Goal: Use online tool/utility: Utilize a website feature to perform a specific function

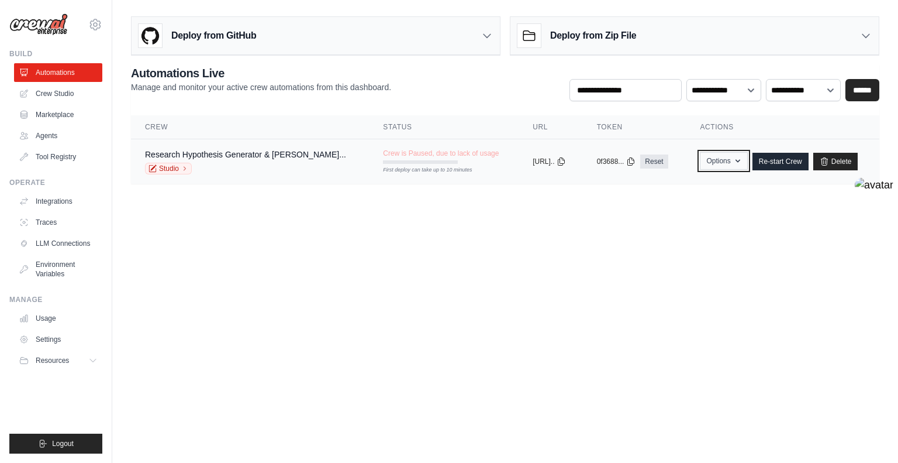
click at [728, 158] on button "Options" at bounding box center [723, 161] width 47 height 18
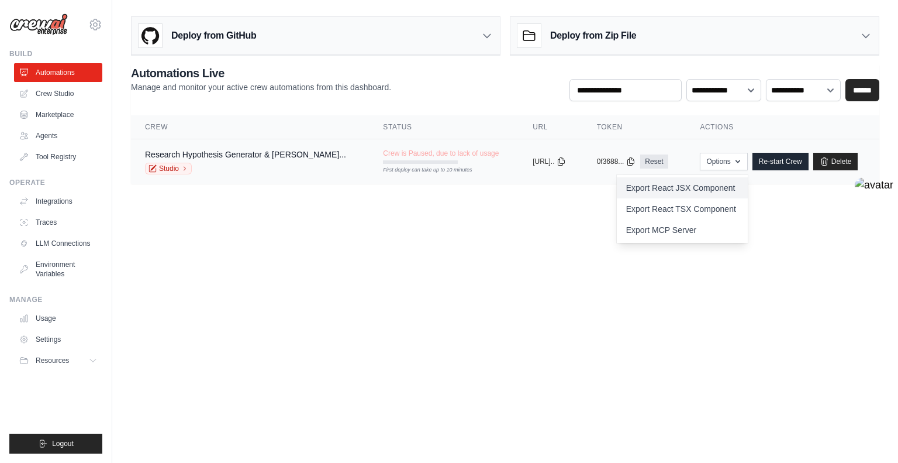
click at [719, 192] on link "Export React JSX Component" at bounding box center [682, 187] width 131 height 21
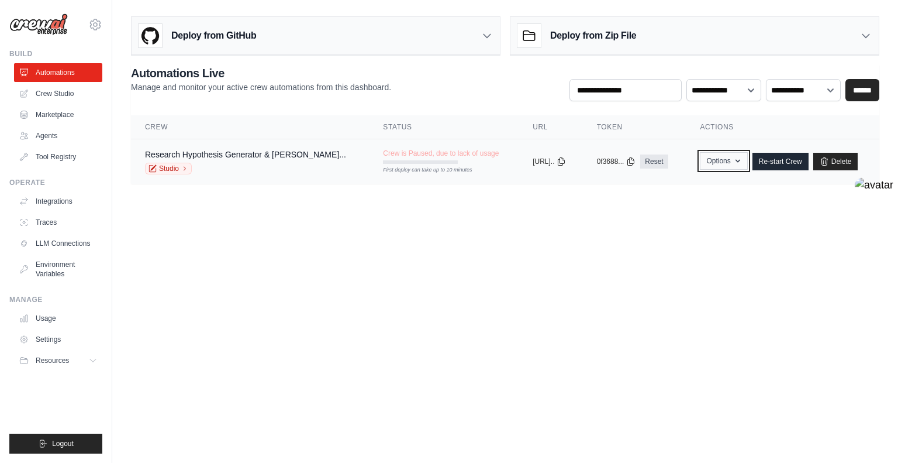
click at [709, 164] on button "Options" at bounding box center [723, 161] width 47 height 18
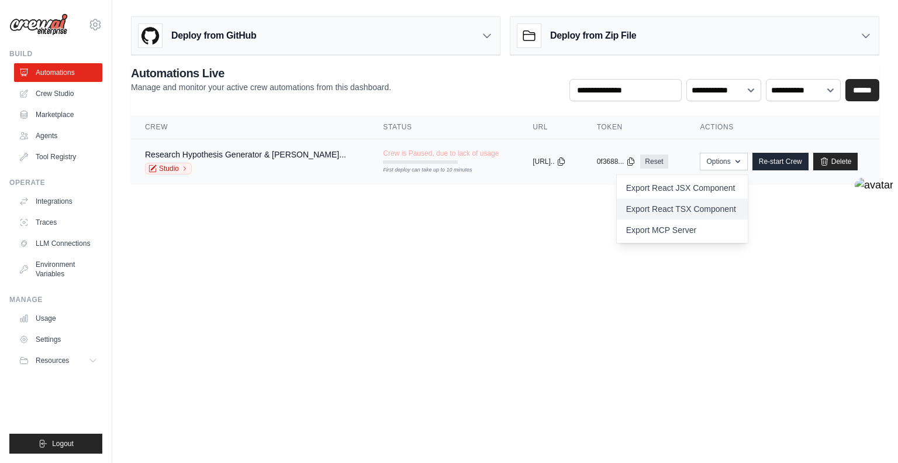
click at [709, 208] on link "Export React TSX Component" at bounding box center [682, 208] width 131 height 21
click at [651, 170] on td "copied 0f3688... Reset" at bounding box center [635, 161] width 104 height 45
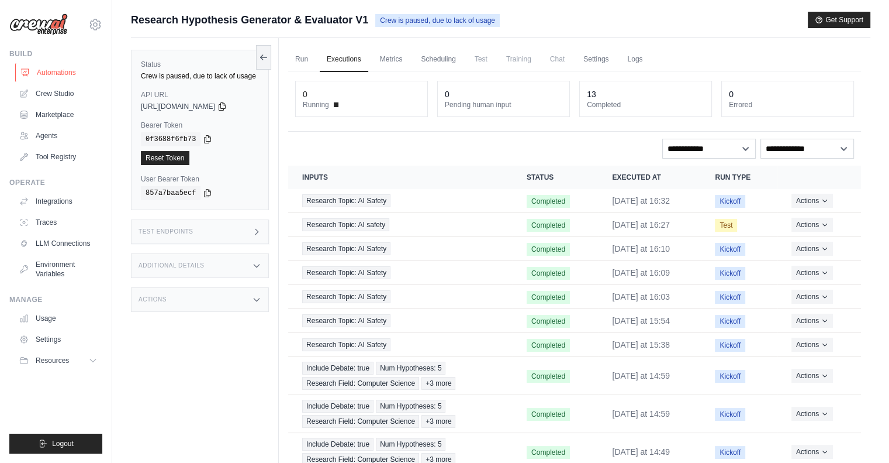
click at [61, 76] on link "Automations" at bounding box center [59, 72] width 88 height 19
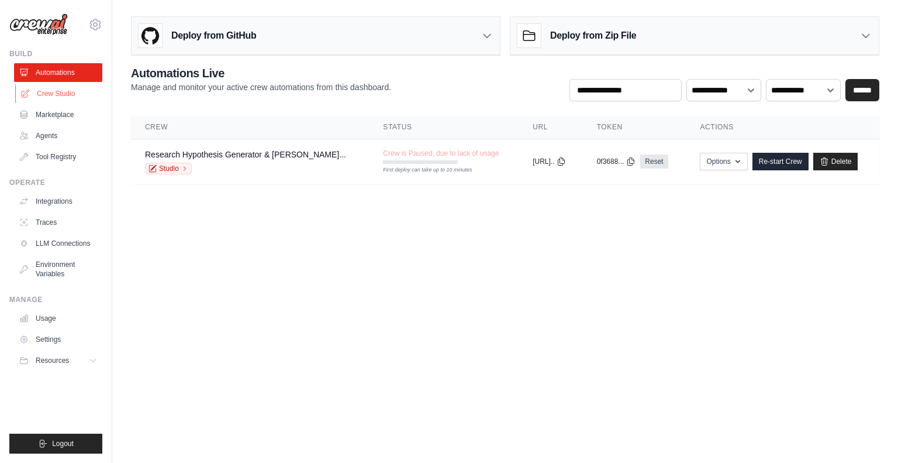
click at [61, 94] on link "Crew Studio" at bounding box center [59, 93] width 88 height 19
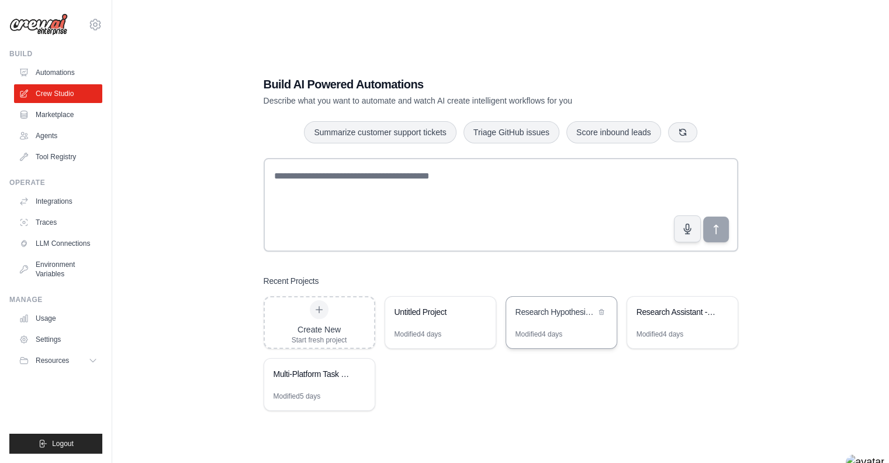
click at [545, 302] on div "Research Hypothesis Generator & Evaluator" at bounding box center [561, 312] width 111 height 33
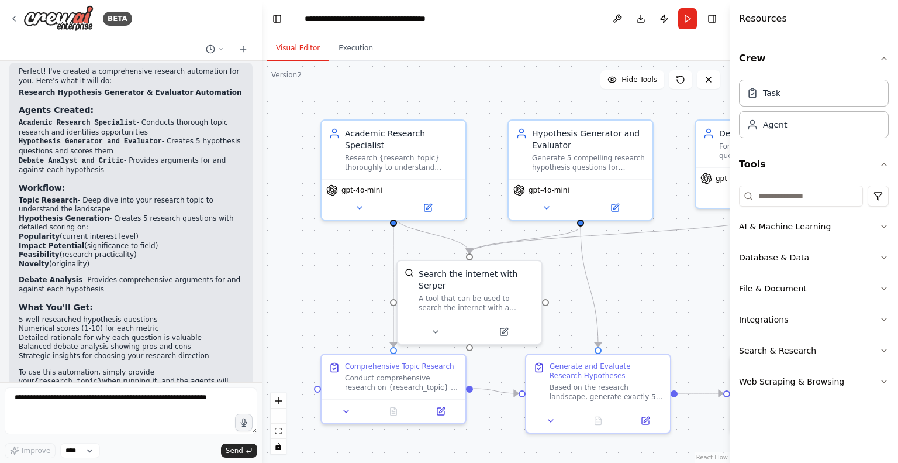
scroll to position [1015, 0]
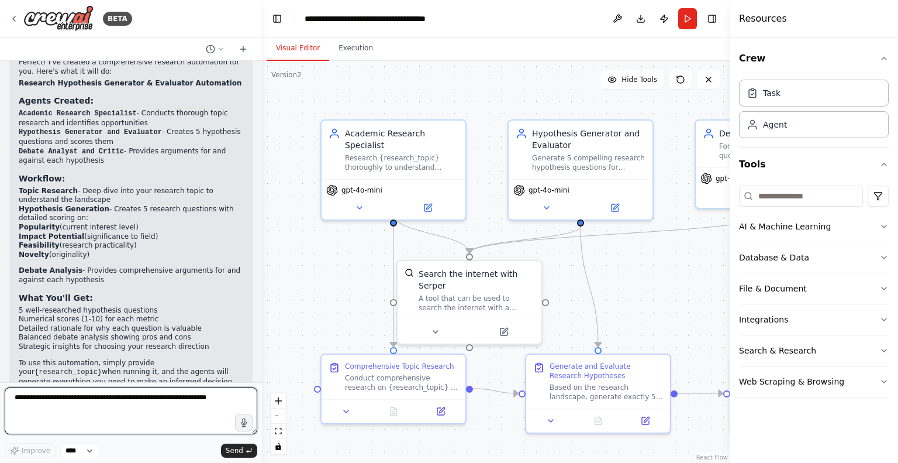
click at [108, 406] on textarea at bounding box center [131, 410] width 253 height 47
type textarea "**********"
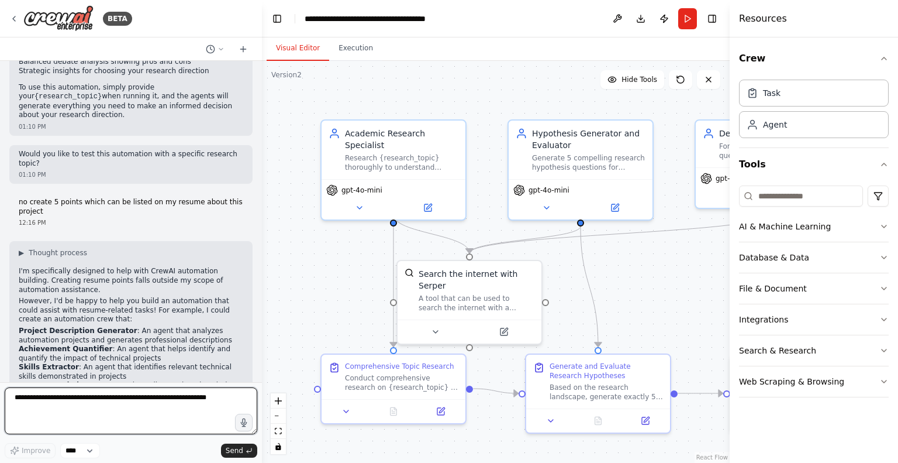
scroll to position [1302, 0]
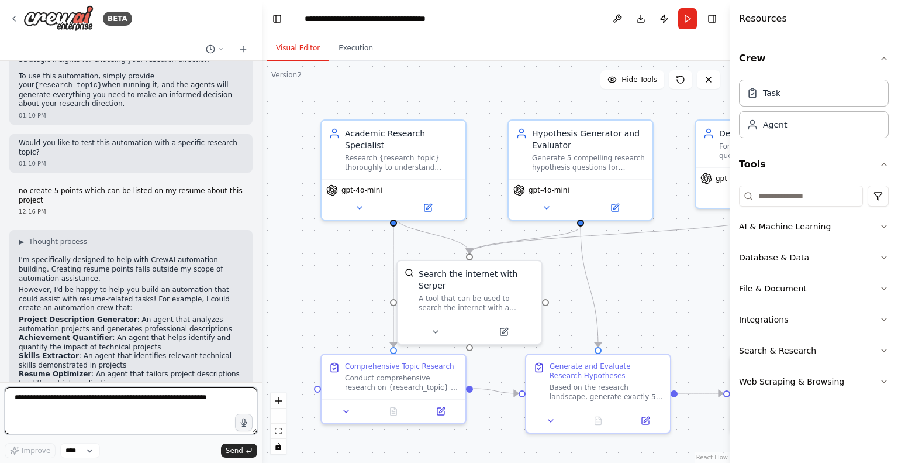
click at [123, 406] on textarea at bounding box center [131, 410] width 253 height 47
click at [171, 402] on textarea at bounding box center [131, 410] width 253 height 47
type textarea "**********"
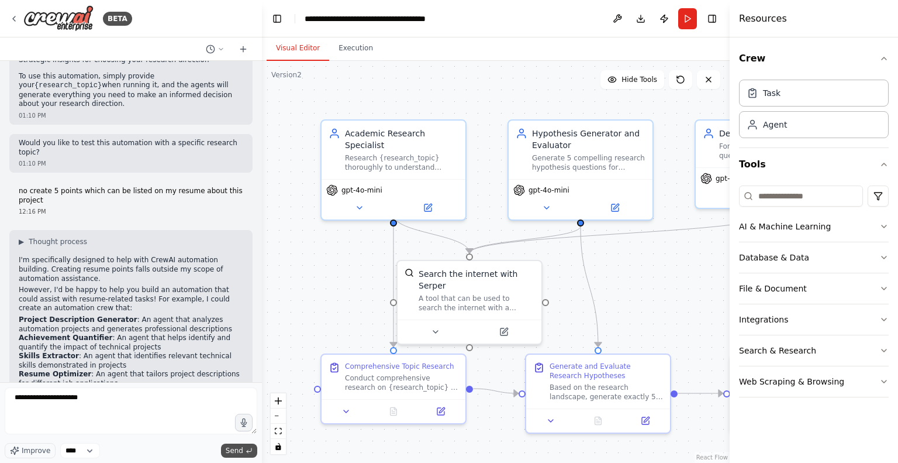
click at [236, 451] on span "Send" at bounding box center [235, 450] width 18 height 9
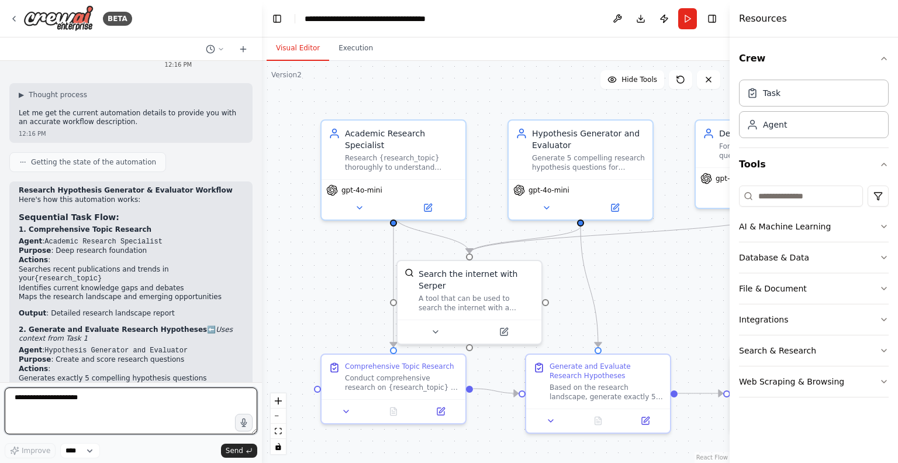
scroll to position [1612, 0]
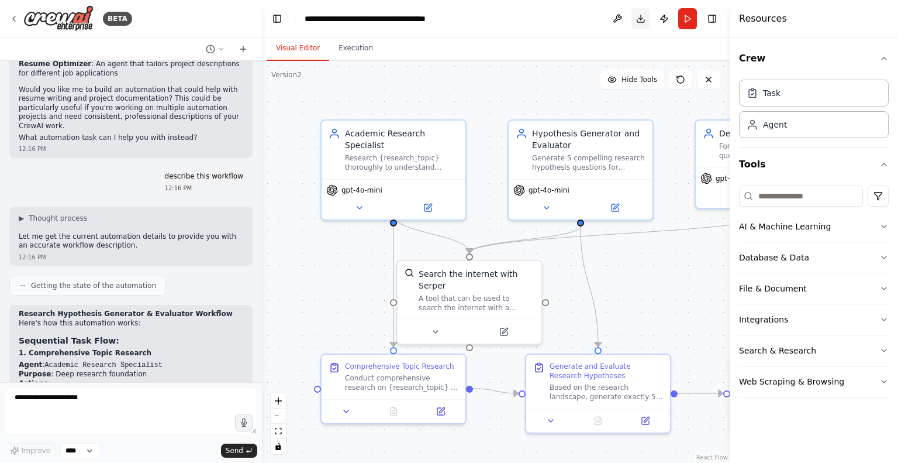
click at [646, 18] on button "Download" at bounding box center [641, 18] width 19 height 21
click at [116, 415] on textarea "**********" at bounding box center [131, 410] width 253 height 47
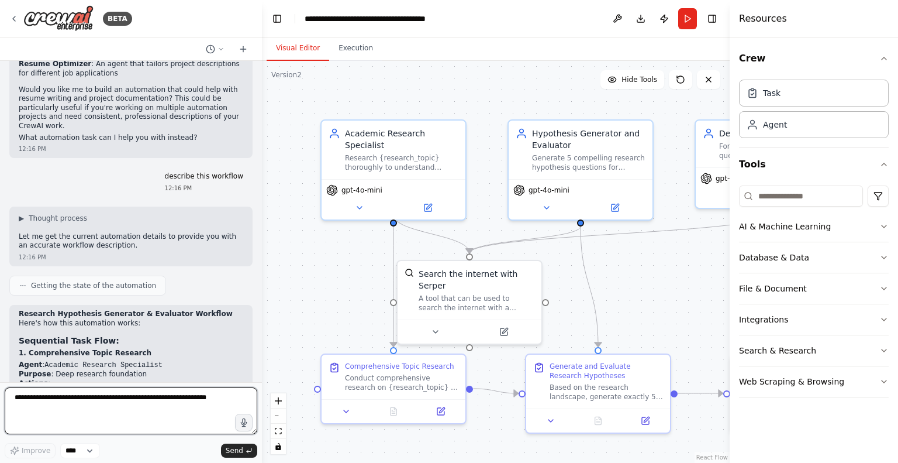
paste textarea "**********"
type textarea "**********"
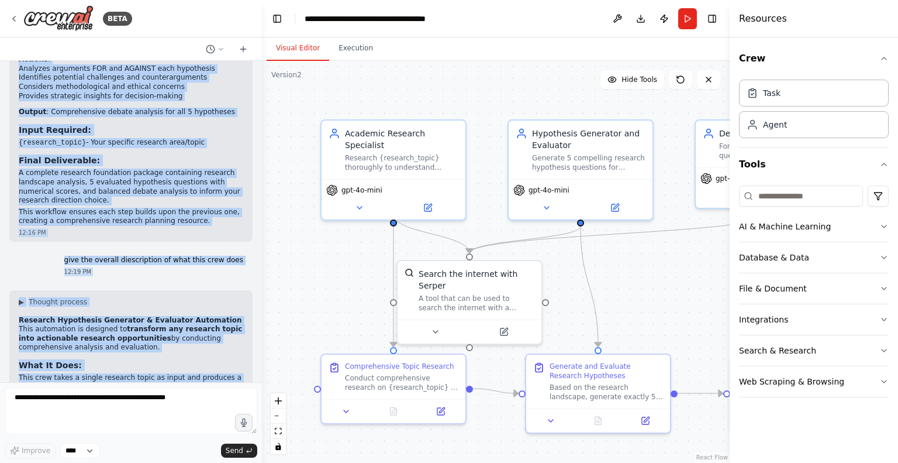
scroll to position [2108, 0]
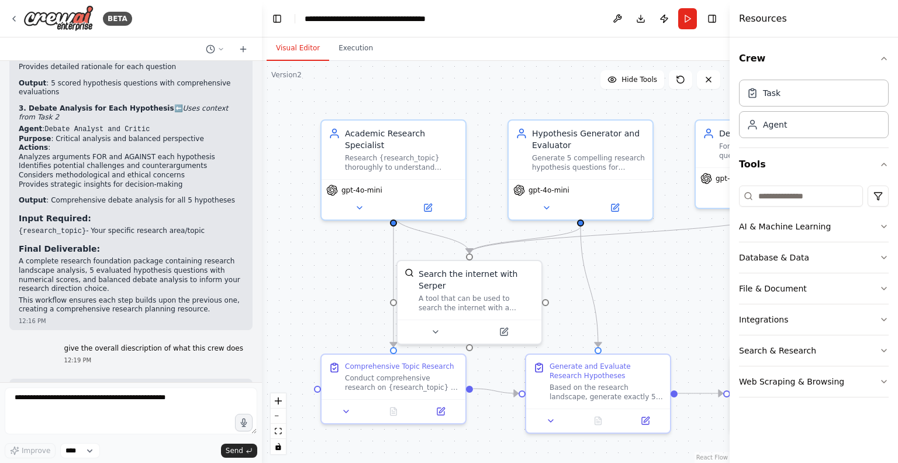
drag, startPoint x: 201, startPoint y: 355, endPoint x: 16, endPoint y: 298, distance: 192.9
copy div "Research Hypothesis Generator & Evaluator Automation This automation is designe…"
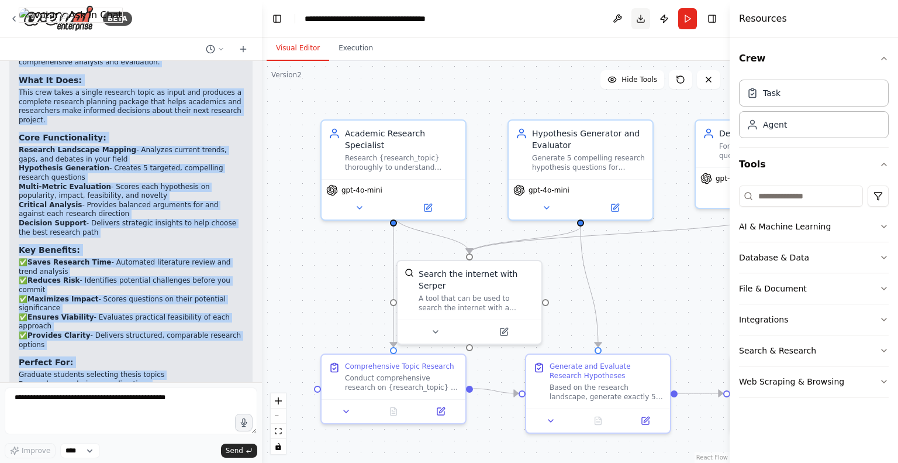
click at [639, 19] on button "Download" at bounding box center [641, 18] width 19 height 21
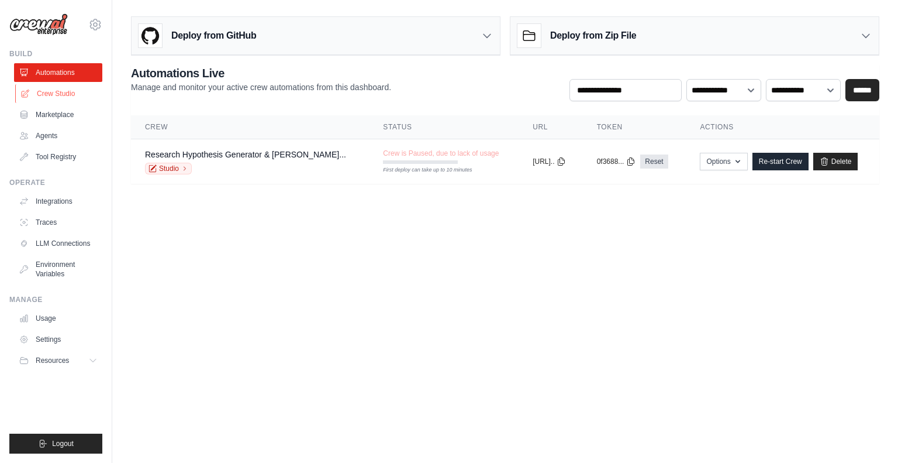
click at [60, 95] on link "Crew Studio" at bounding box center [59, 93] width 88 height 19
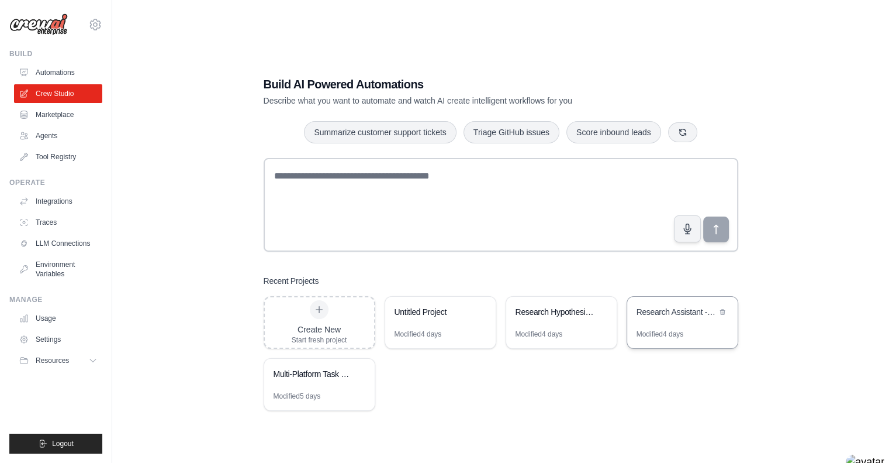
click at [703, 319] on div "Research Assistant - Hypothesis Discovery & Paper Writing" at bounding box center [677, 313] width 80 height 14
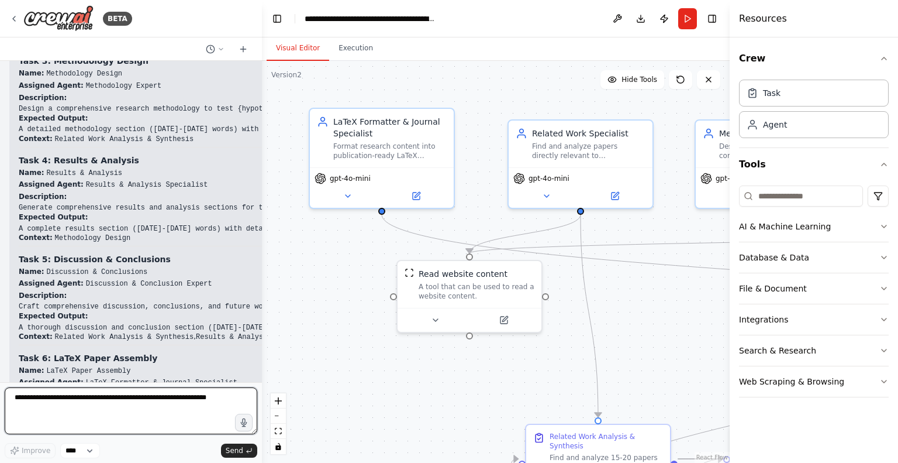
scroll to position [6732, 0]
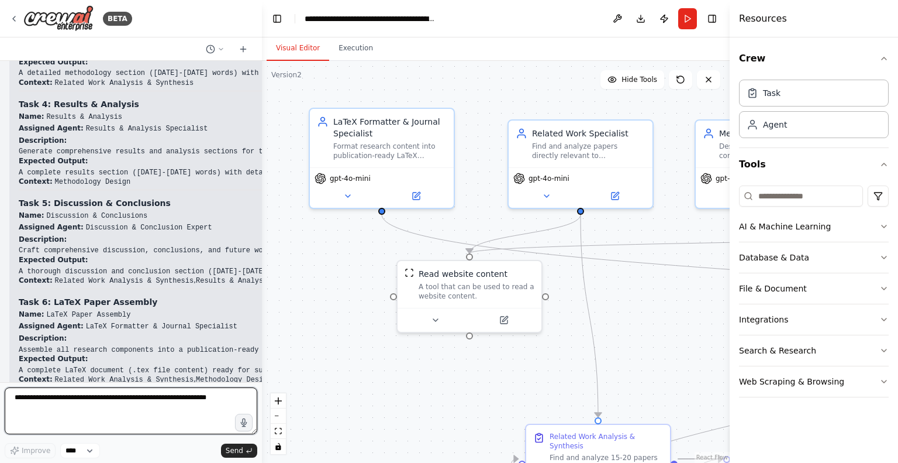
click at [97, 396] on textarea at bounding box center [131, 410] width 253 height 47
type textarea "*"
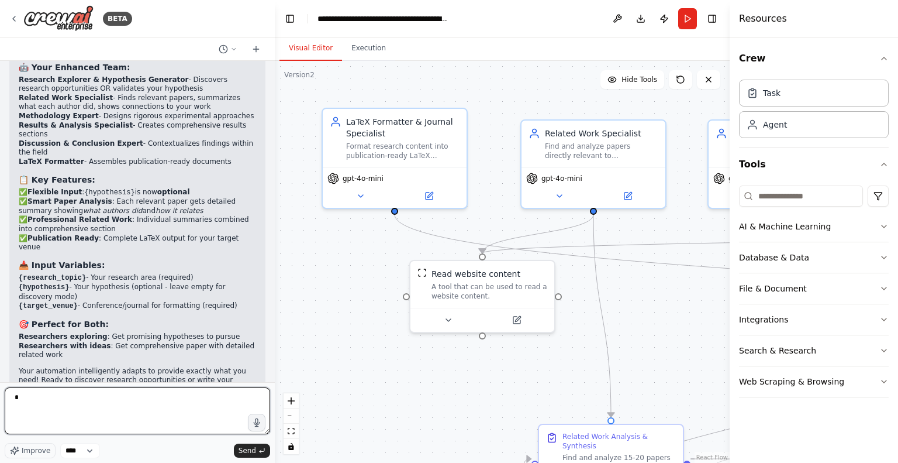
scroll to position [5204, 0]
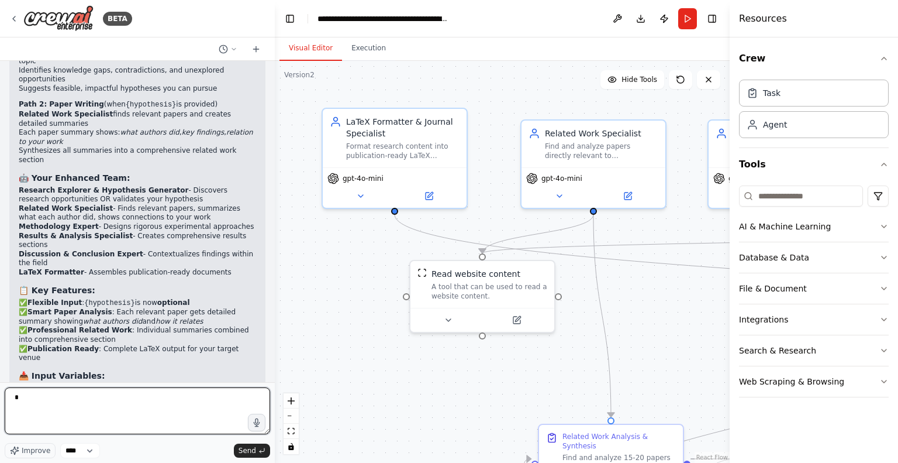
drag, startPoint x: 258, startPoint y: 299, endPoint x: 275, endPoint y: 365, distance: 68.4
click at [275, 365] on div "BETA A research copilot where agents work together to accelerate scientific ins…" at bounding box center [449, 231] width 898 height 463
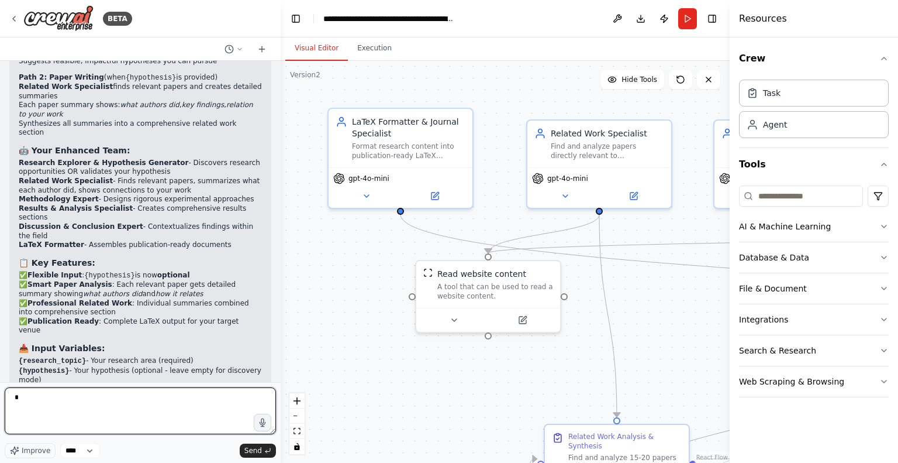
scroll to position [5159, 0]
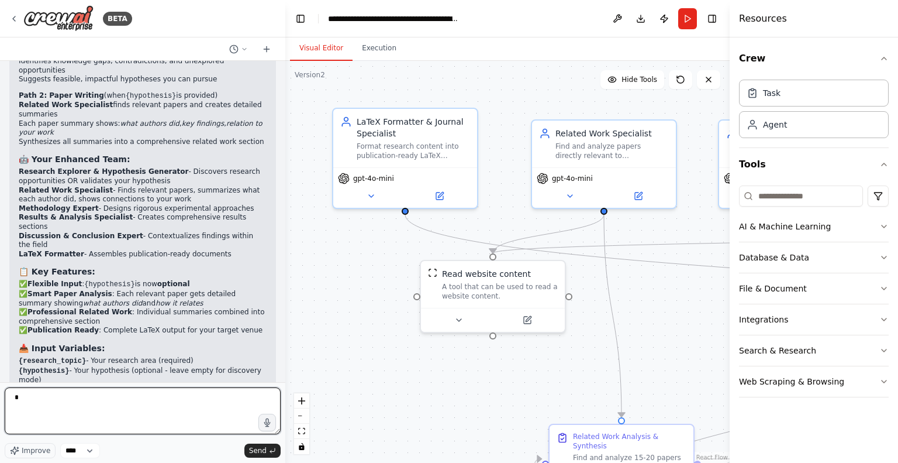
drag, startPoint x: 271, startPoint y: 303, endPoint x: 285, endPoint y: 367, distance: 65.4
click at [285, 367] on div "BETA A research copilot where agents work together to accelerate scientific ins…" at bounding box center [449, 231] width 898 height 463
type textarea "**********"
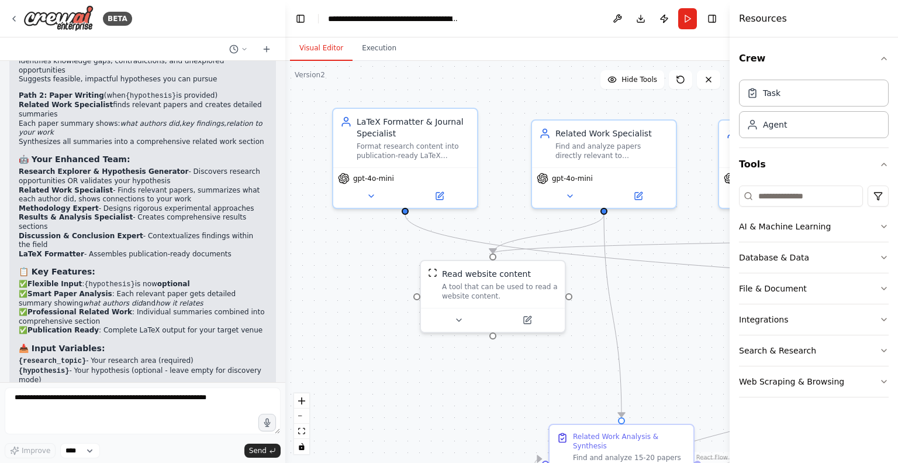
scroll to position [6618, 0]
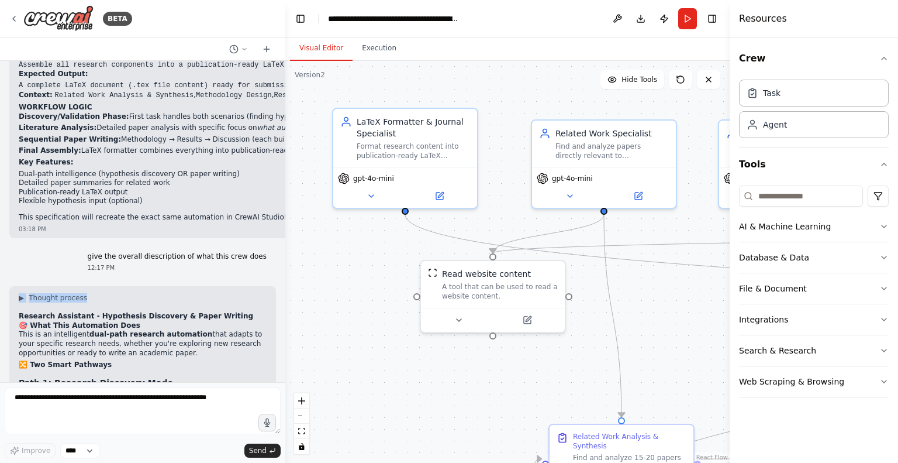
drag, startPoint x: 264, startPoint y: 149, endPoint x: 101, endPoint y: 77, distance: 178.3
click at [101, 77] on div "A research copilot where agents work together to accelerate scientific insights…" at bounding box center [142, 221] width 285 height 321
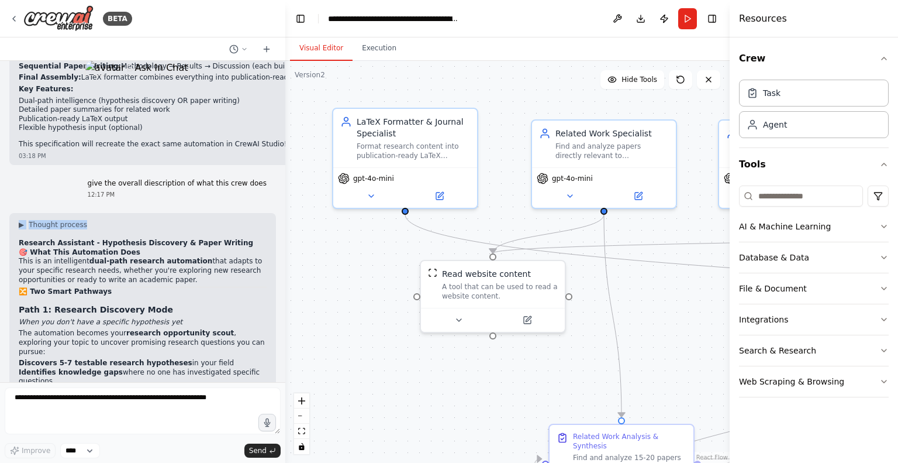
click at [281, 367] on div at bounding box center [283, 231] width 5 height 463
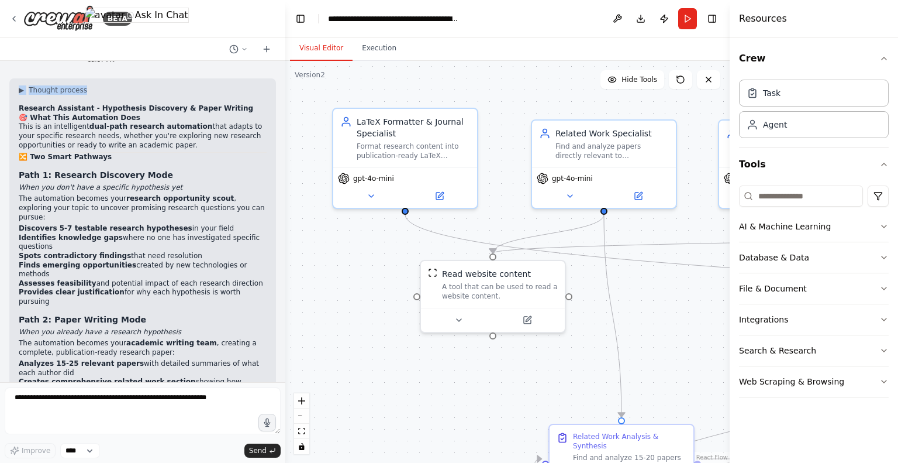
scroll to position [6806, 0]
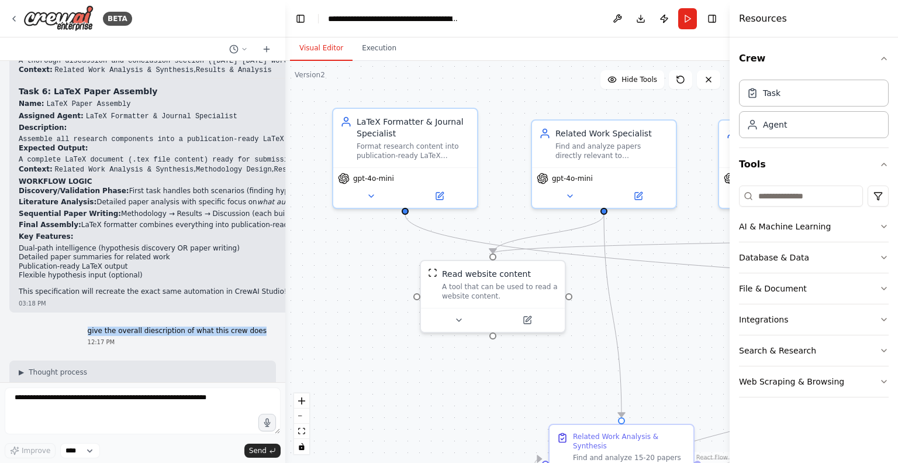
drag, startPoint x: 257, startPoint y: 136, endPoint x: 97, endPoint y: 134, distance: 160.2
click at [97, 322] on div "give the overall diescription of what this crew does 12:17 PM" at bounding box center [177, 337] width 198 height 30
copy p "give the overall diescription of what this crew does"
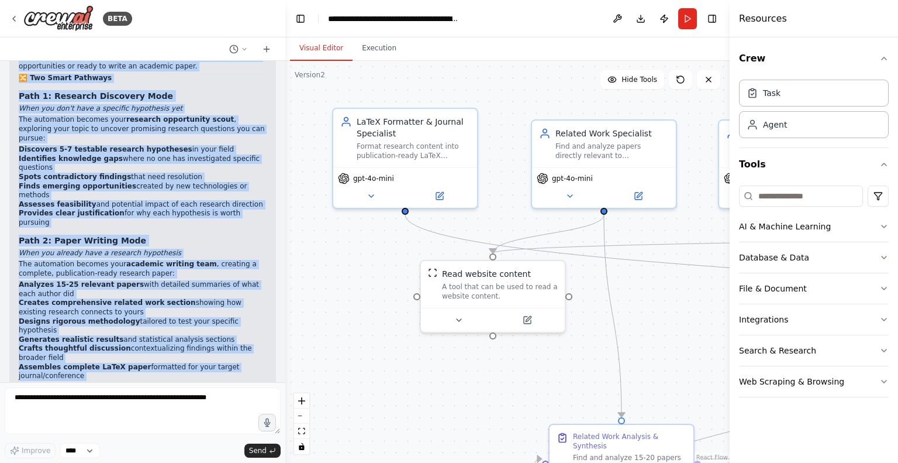
scroll to position [7369, 0]
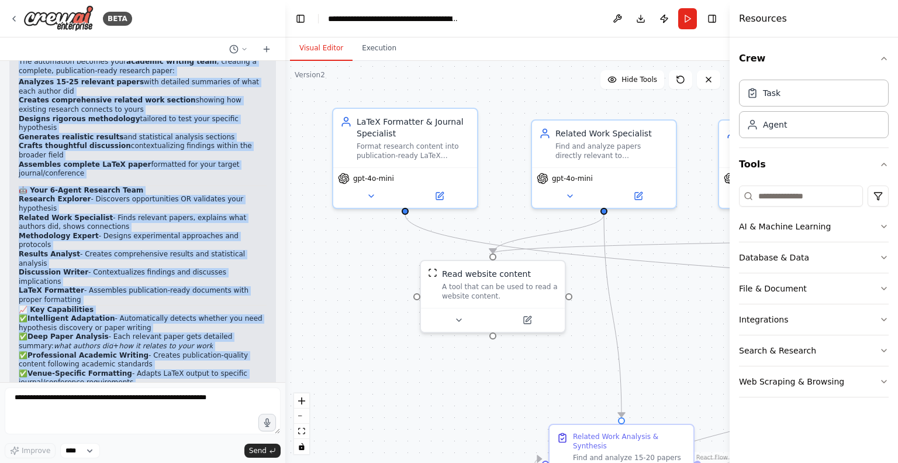
drag, startPoint x: 21, startPoint y: 194, endPoint x: 215, endPoint y: 347, distance: 247.7
click at [215, 347] on div "▶ Thought process Research Assistant - Hypothesis Discovery & Paper Writing 🎯 W…" at bounding box center [143, 220] width 248 height 832
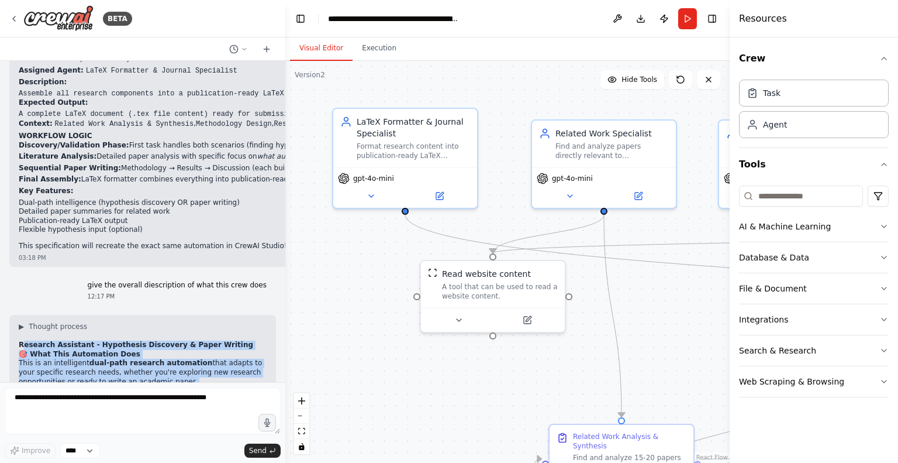
scroll to position [6856, 0]
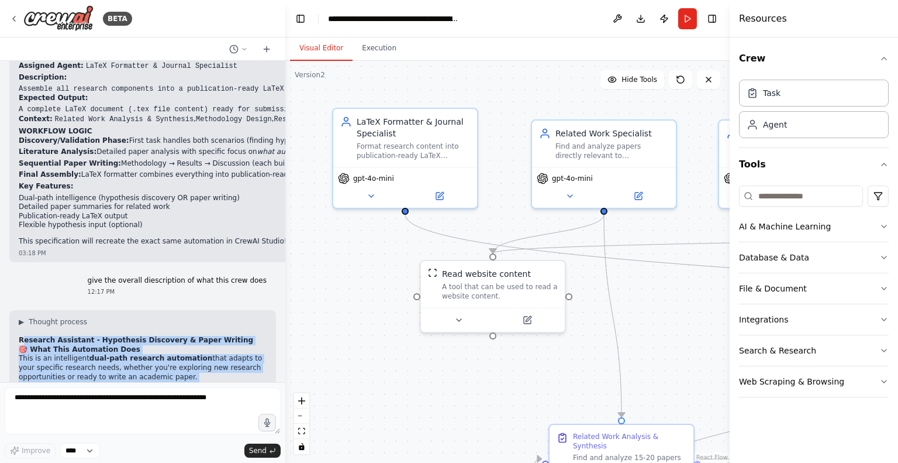
drag, startPoint x: 243, startPoint y: 352, endPoint x: 18, endPoint y: 138, distance: 310.6
copy div "Research Assistant - Hypothesis Discovery & Paper Writing 🎯 What This Automatio…"
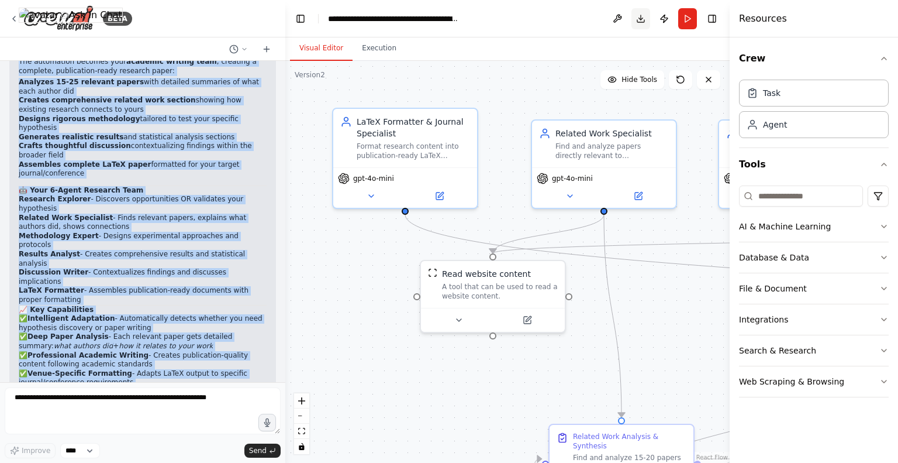
click at [639, 23] on button "Download" at bounding box center [641, 18] width 19 height 21
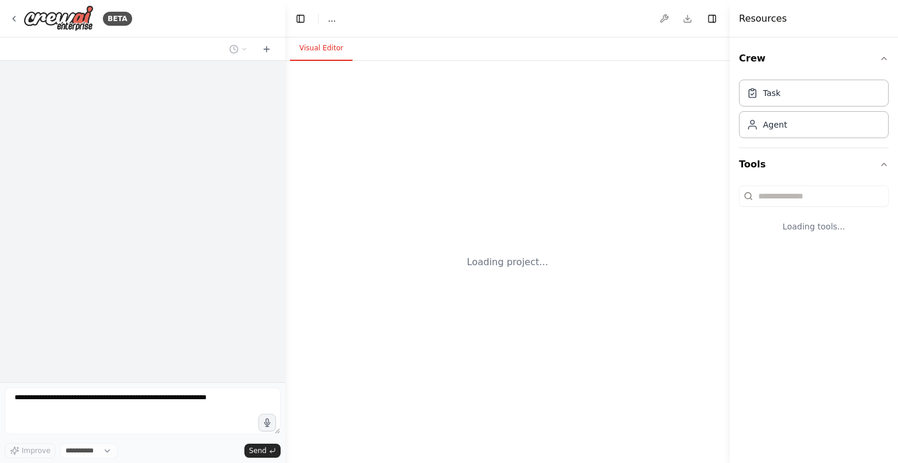
select select "****"
